Goal: Task Accomplishment & Management: Use online tool/utility

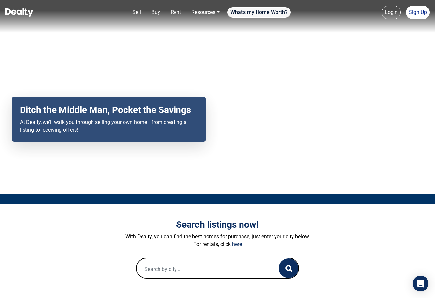
click at [260, 9] on link "What's my Home Worth?" at bounding box center [259, 12] width 63 height 10
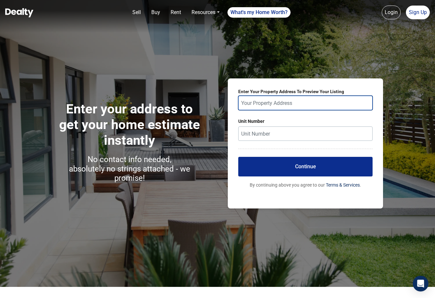
click at [280, 106] on input "text" at bounding box center [305, 103] width 134 height 14
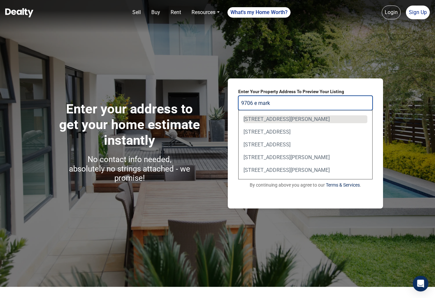
click at [280, 117] on div "9706 East Mark Lane, Scottsdale, AZ, USA" at bounding box center [306, 119] width 124 height 8
type input "9706 East Mark Lane, Scottsdale, AZ, USA"
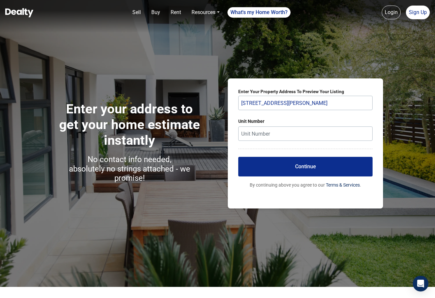
click at [305, 171] on button "Continue" at bounding box center [305, 167] width 134 height 20
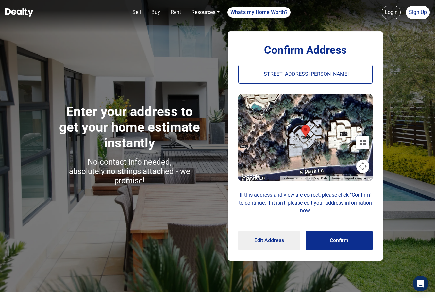
click at [332, 245] on button "Confirm" at bounding box center [339, 241] width 67 height 20
